Goal: Feedback & Contribution: Submit feedback/report problem

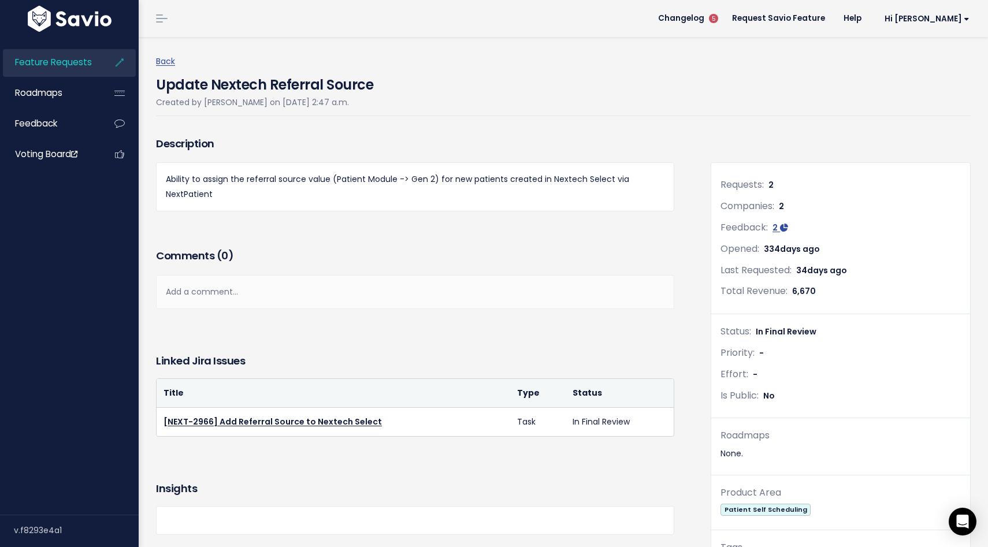
click at [77, 20] on img at bounding box center [70, 19] width 90 height 26
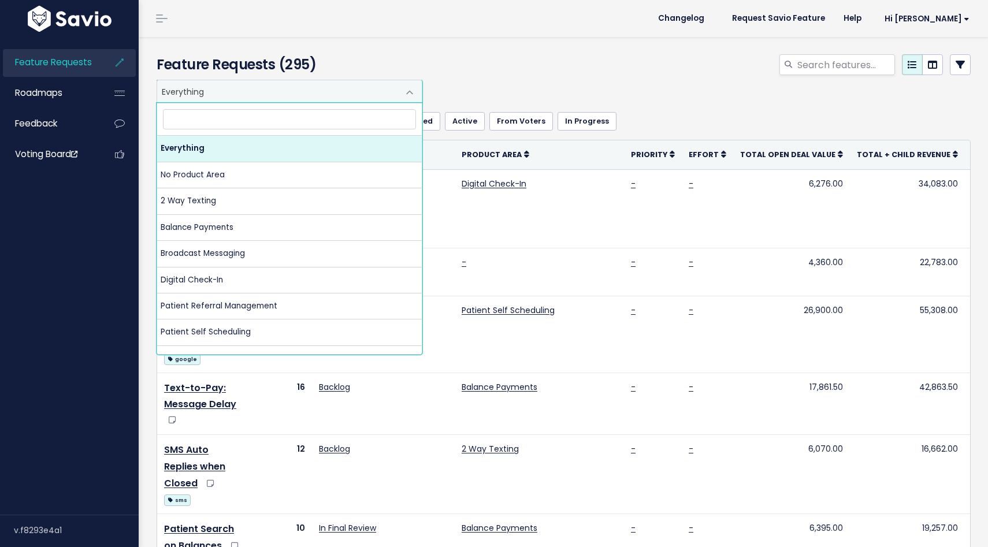
click at [223, 92] on span "Everything" at bounding box center [278, 91] width 242 height 22
click at [544, 85] on div "Everything No Product Area 2 Way Texting Balance Payments Broadcast Messaging D…" at bounding box center [561, 91] width 814 height 23
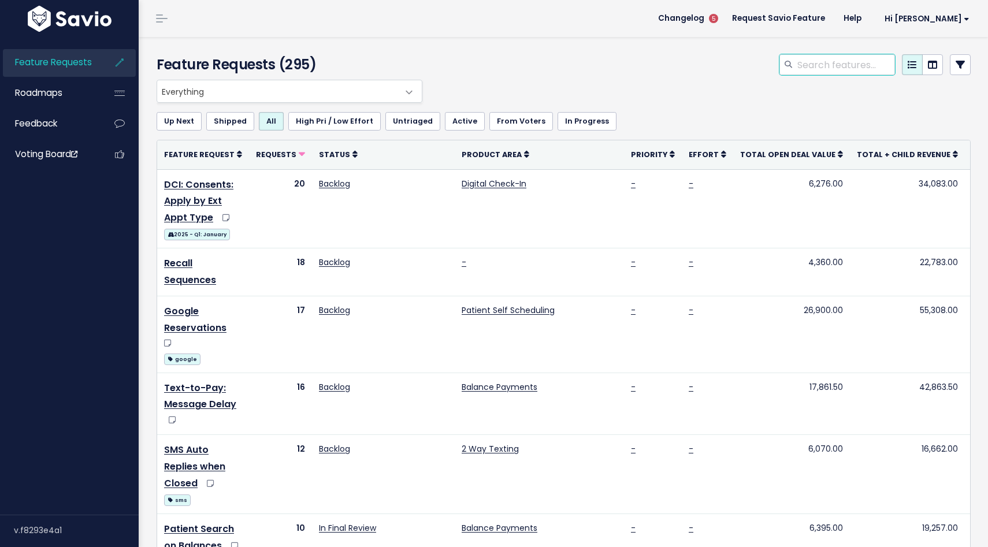
click at [843, 64] on input "search" at bounding box center [845, 64] width 99 height 21
click at [705, 22] on span "Changelog" at bounding box center [681, 18] width 46 height 8
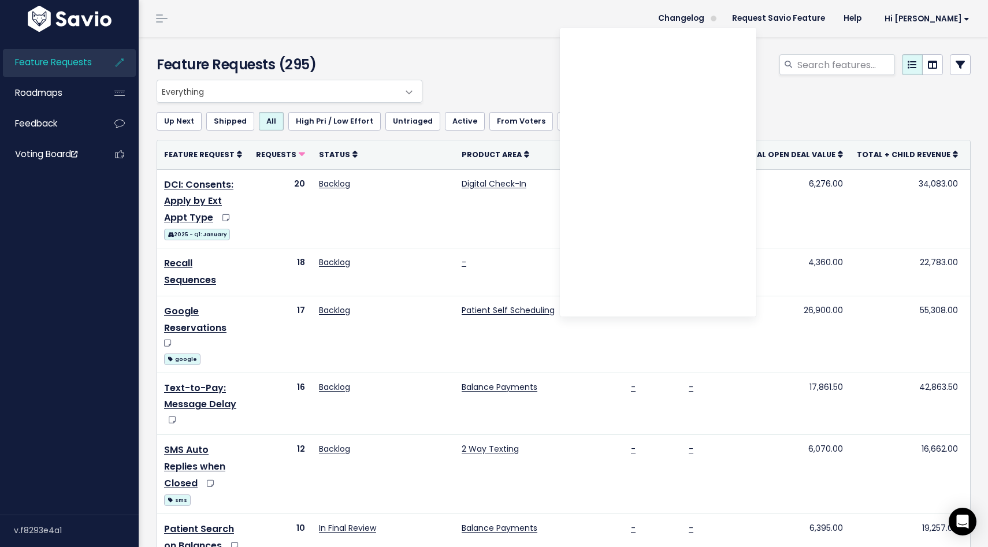
click at [713, 24] on li "Changelog" at bounding box center [690, 18] width 65 height 32
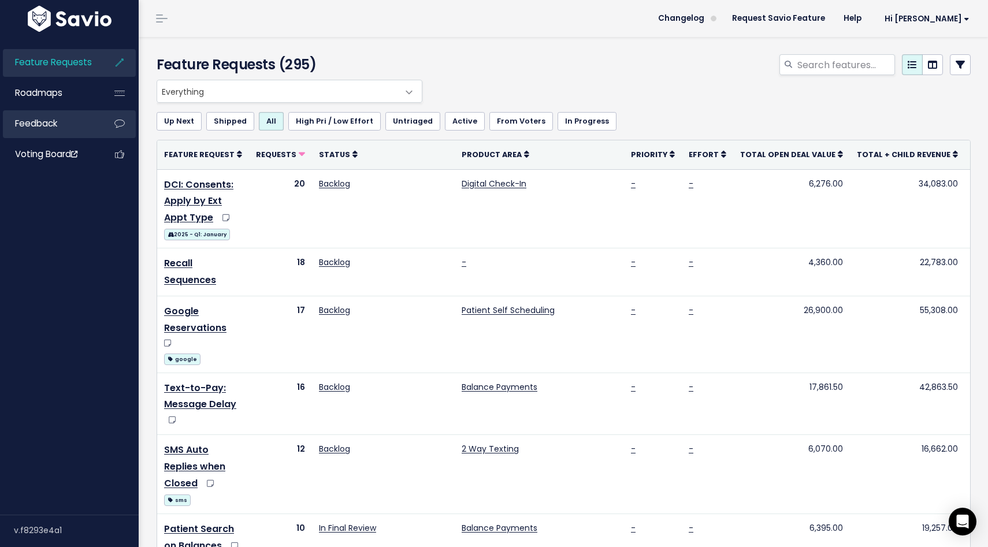
click at [38, 128] on span "Feedback" at bounding box center [36, 123] width 42 height 12
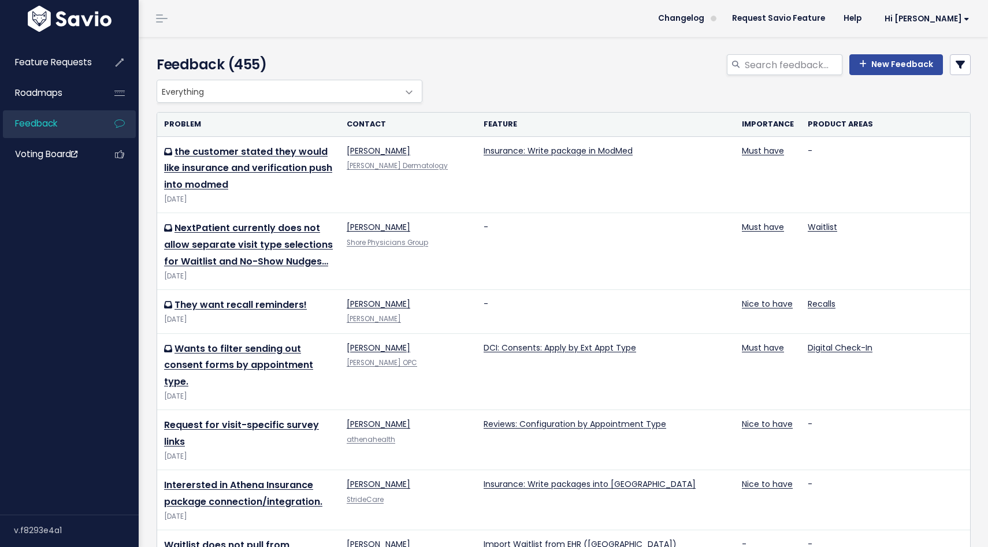
click at [957, 63] on icon at bounding box center [960, 64] width 9 height 9
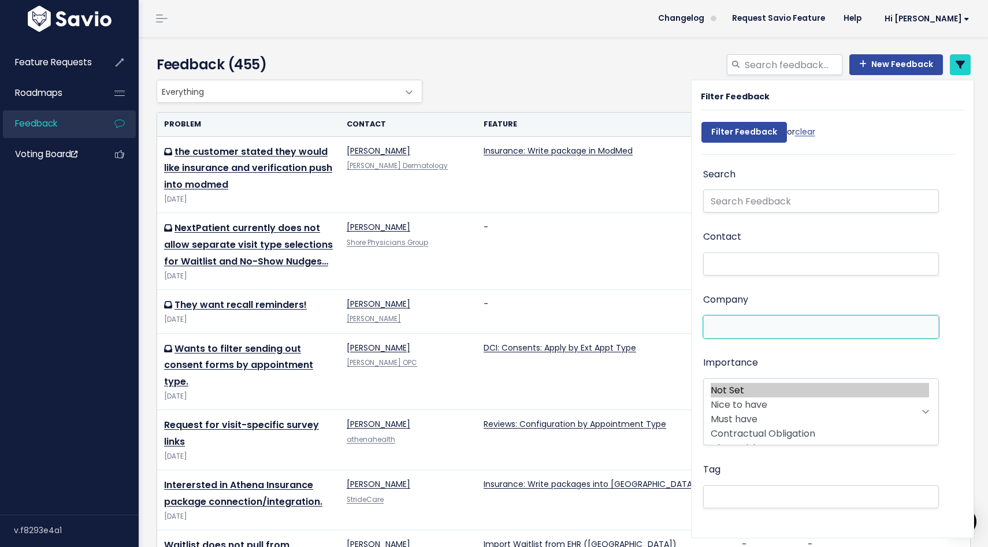
click at [739, 327] on li at bounding box center [819, 327] width 224 height 12
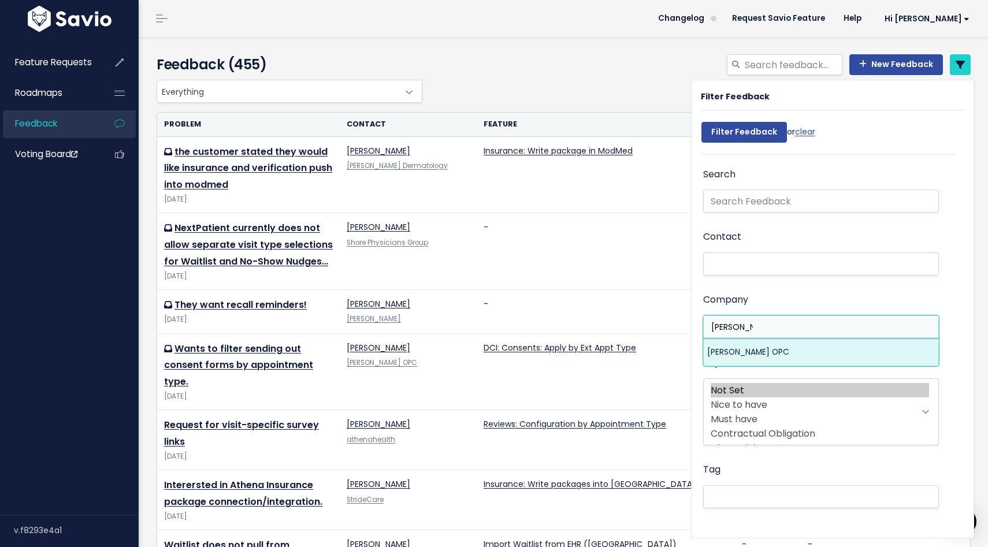
type input "rostami"
select select "16550302"
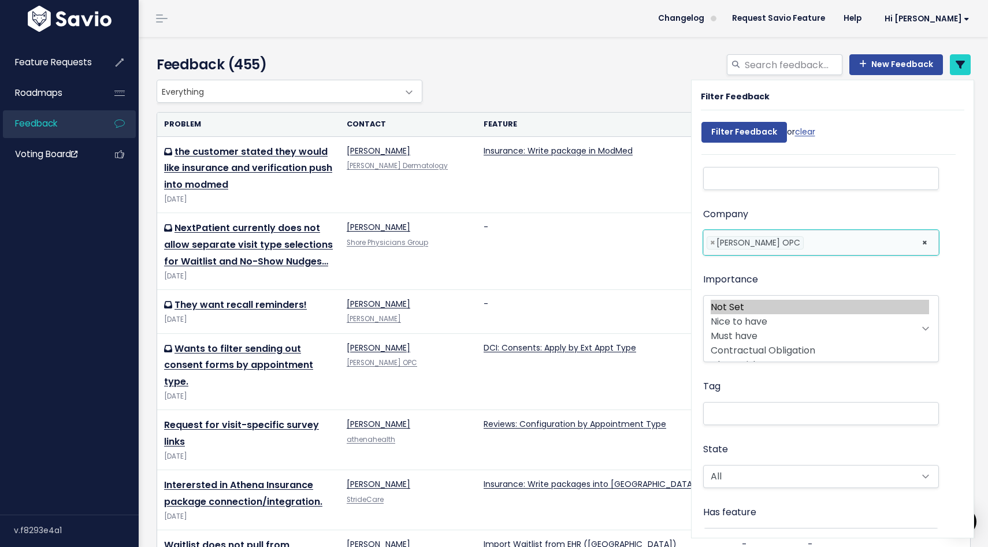
scroll to position [123, 0]
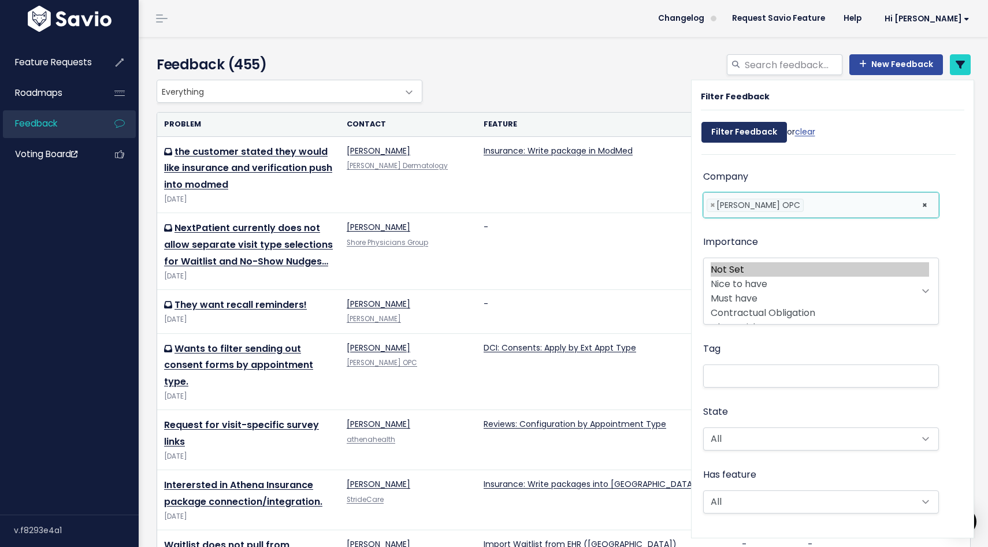
click at [735, 133] on input "Filter Feedback" at bounding box center [745, 132] width 86 height 21
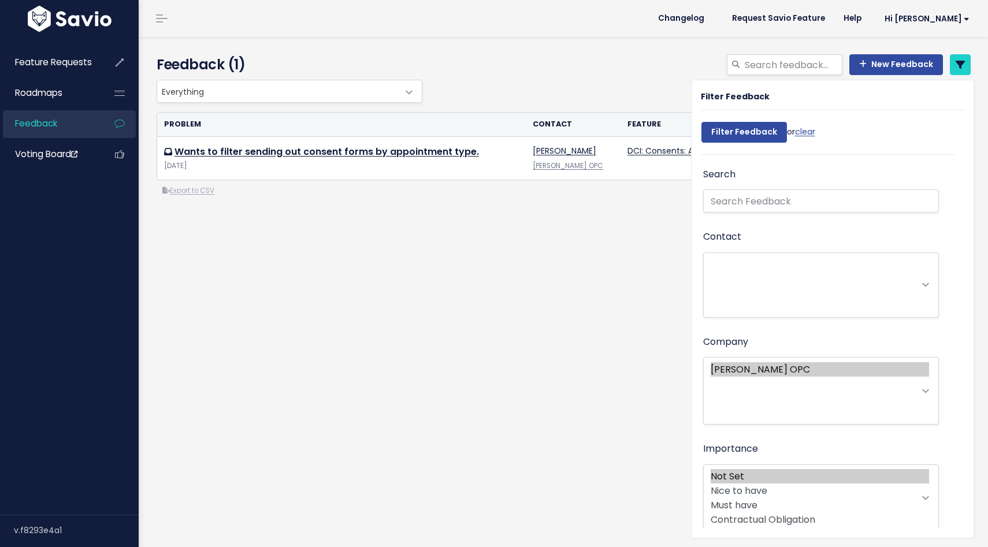
select select
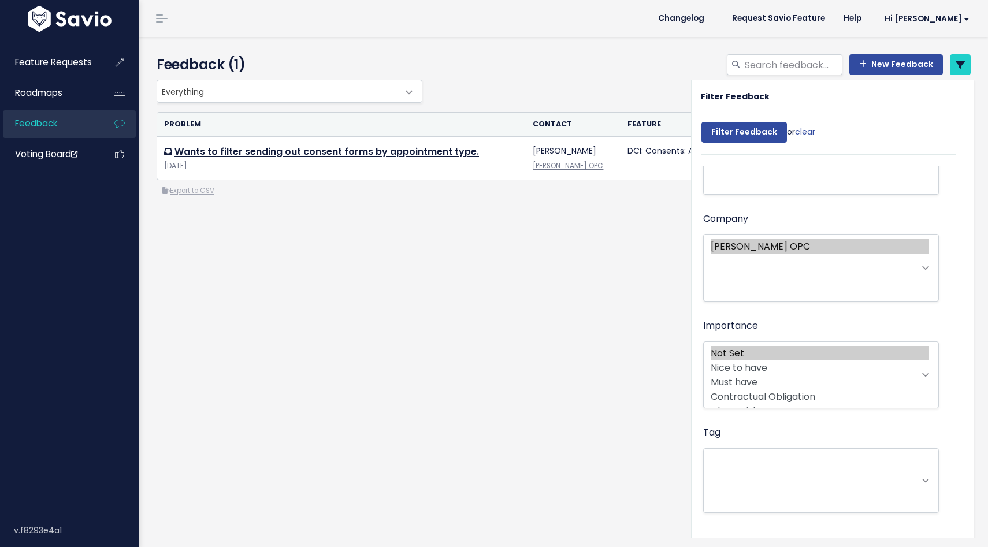
select select
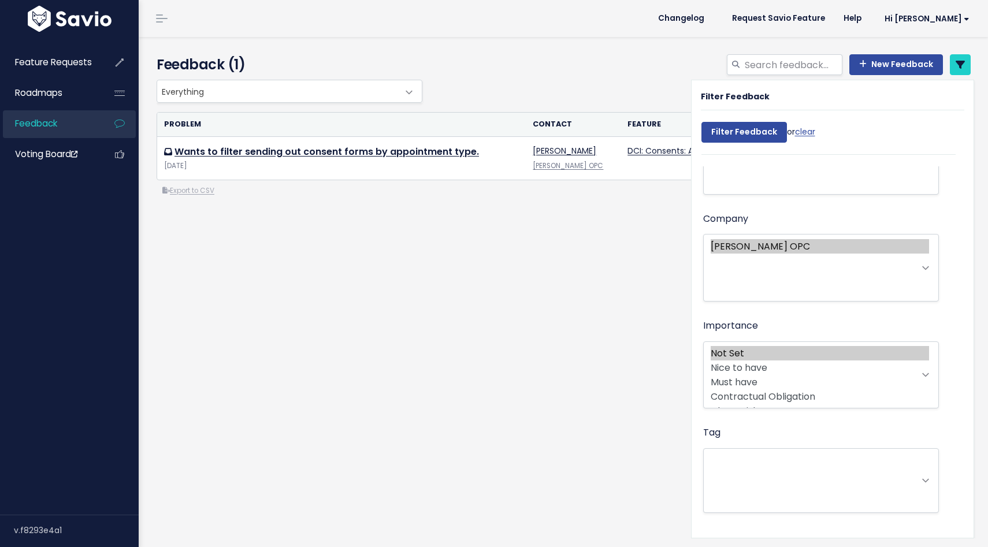
select select
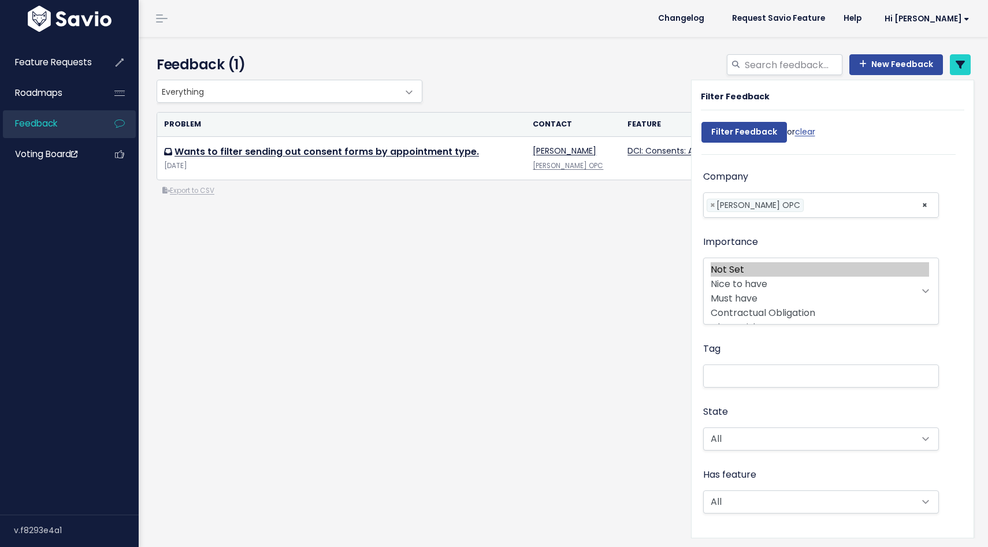
click at [589, 91] on div "Everything No Product Area 2 Way Texting Balance Payments Broadcast Messaging D…" at bounding box center [561, 91] width 814 height 23
click at [879, 73] on link "New Feedback" at bounding box center [897, 64] width 94 height 21
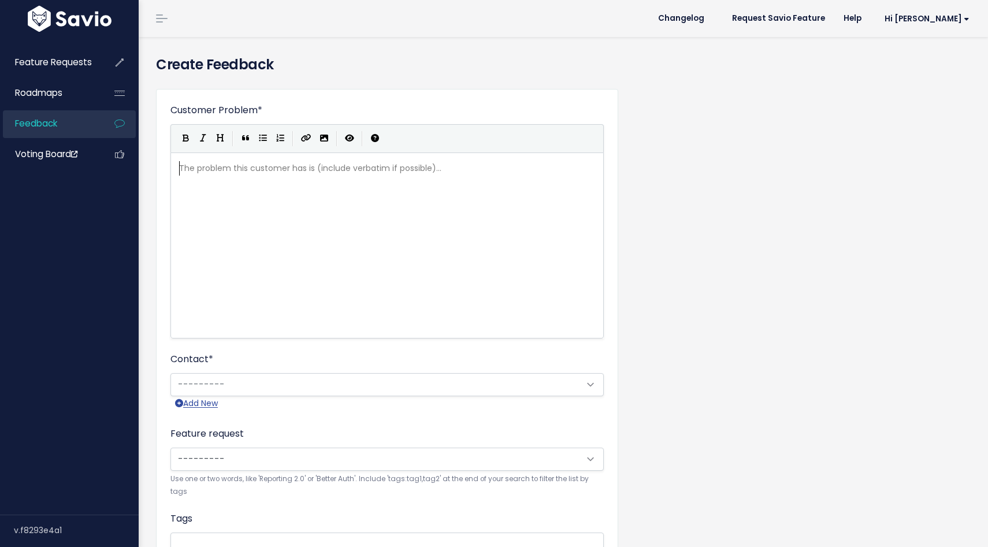
scroll to position [1, 0]
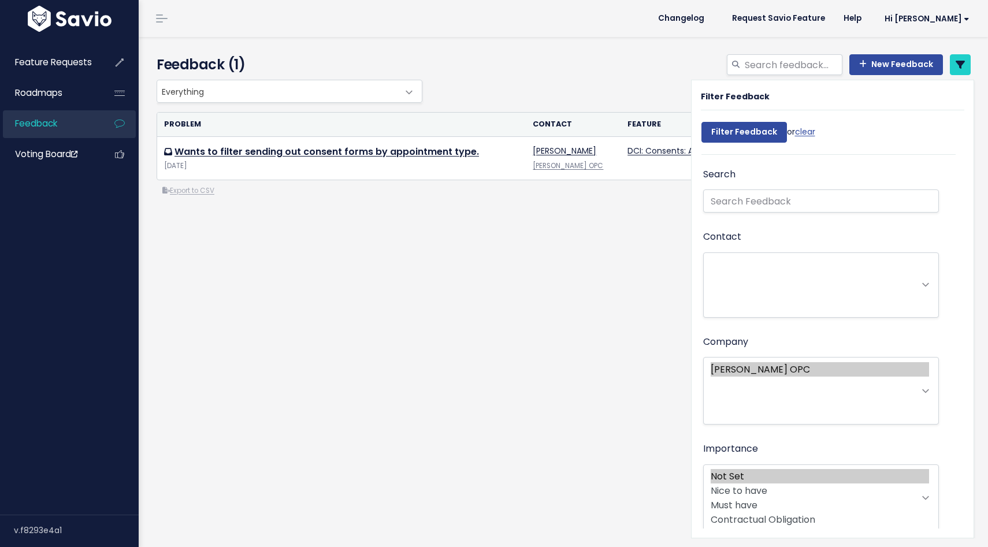
select select
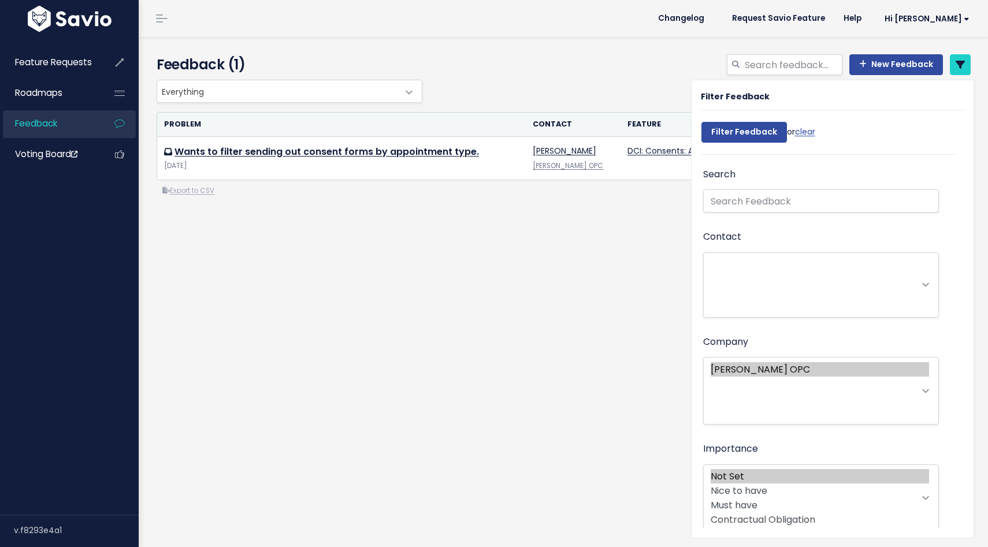
select select
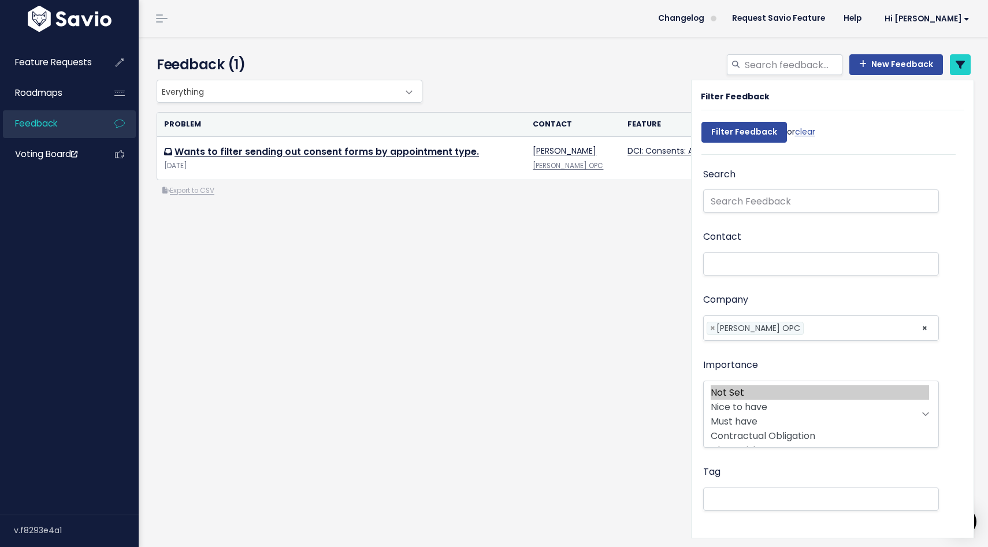
click at [521, 221] on div "Everything No Product Area 2 Way Texting Balance Payments Broadcast Messaging D…" at bounding box center [564, 185] width 832 height 210
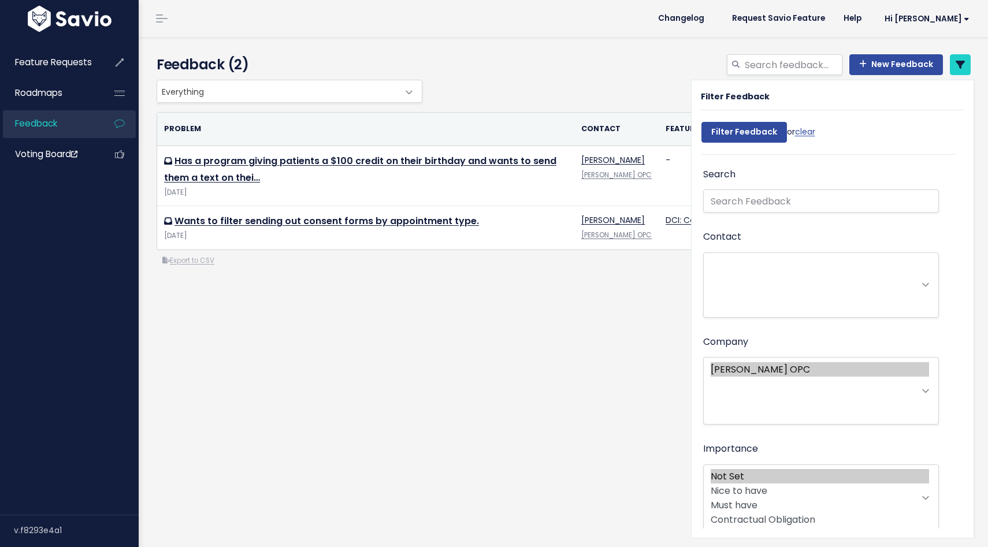
select select
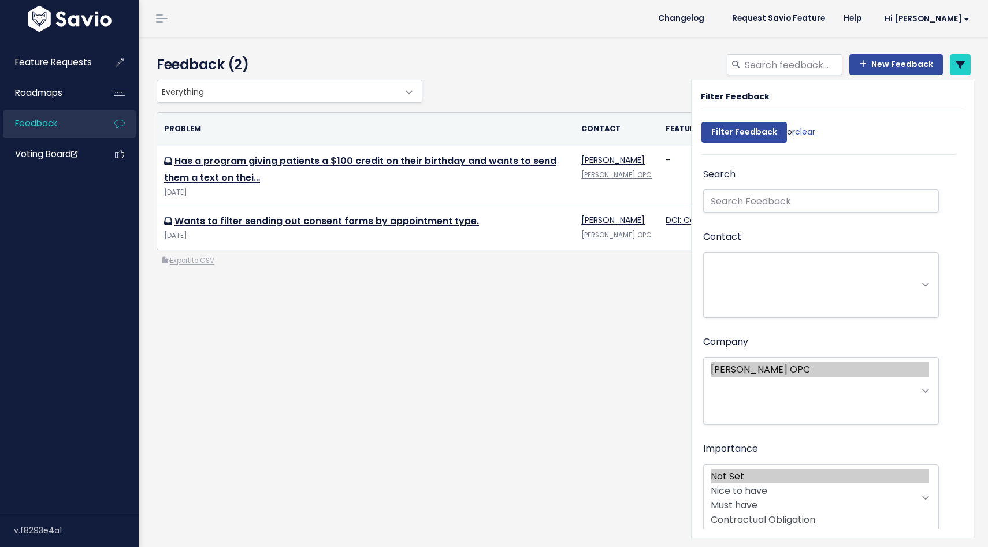
select select
